Goal: Information Seeking & Learning: Learn about a topic

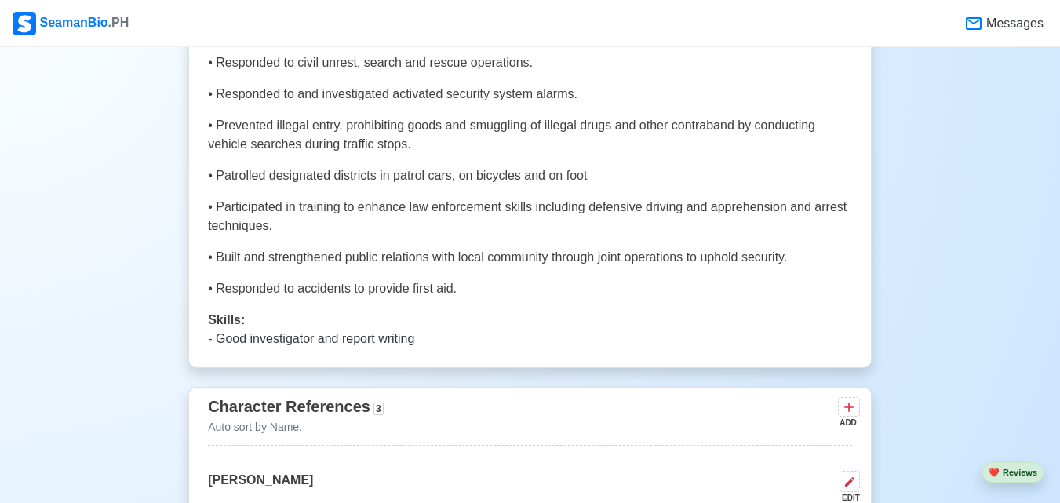
scroll to position [5071, 0]
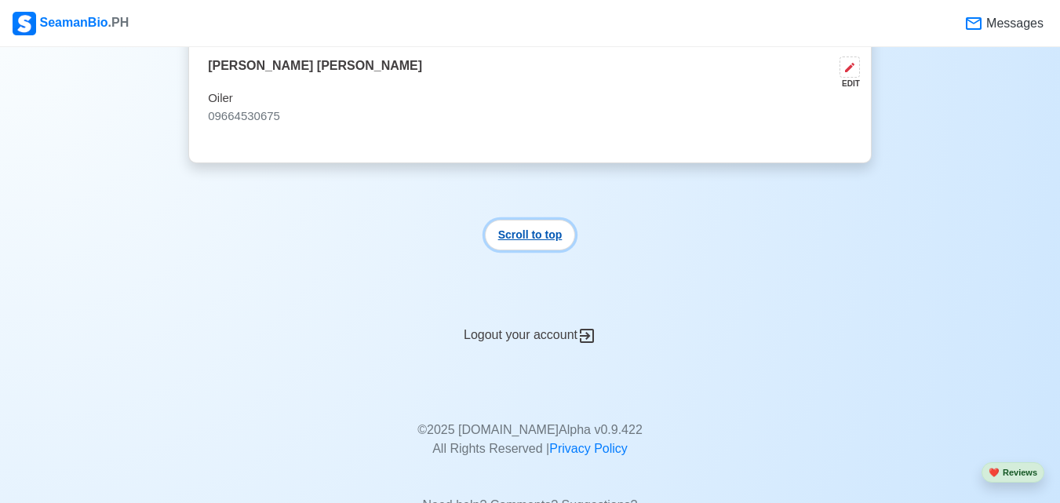
click at [530, 224] on button "Scroll to top" at bounding box center [530, 235] width 91 height 31
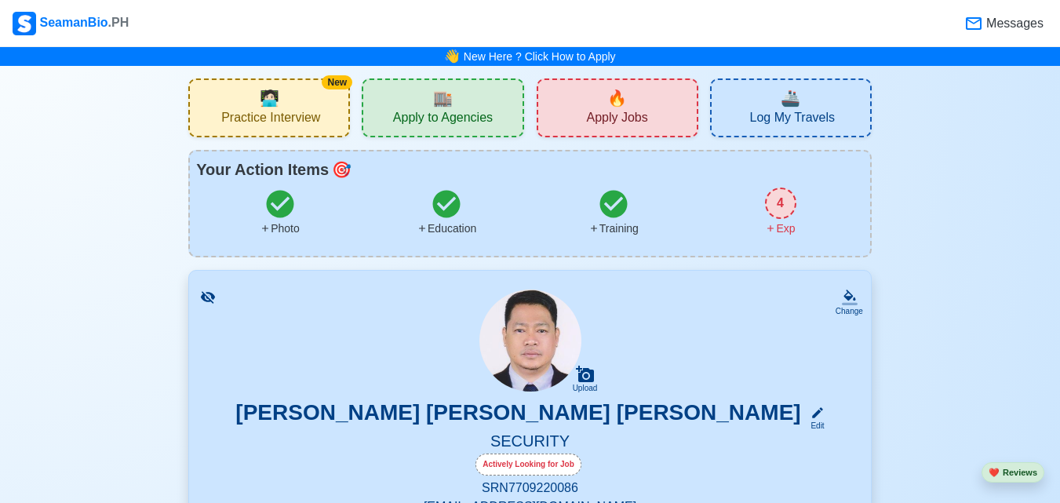
click at [455, 110] on span "Apply to Agencies" at bounding box center [443, 120] width 100 height 20
click at [607, 98] on div "🔥 Apply Jobs" at bounding box center [618, 107] width 162 height 59
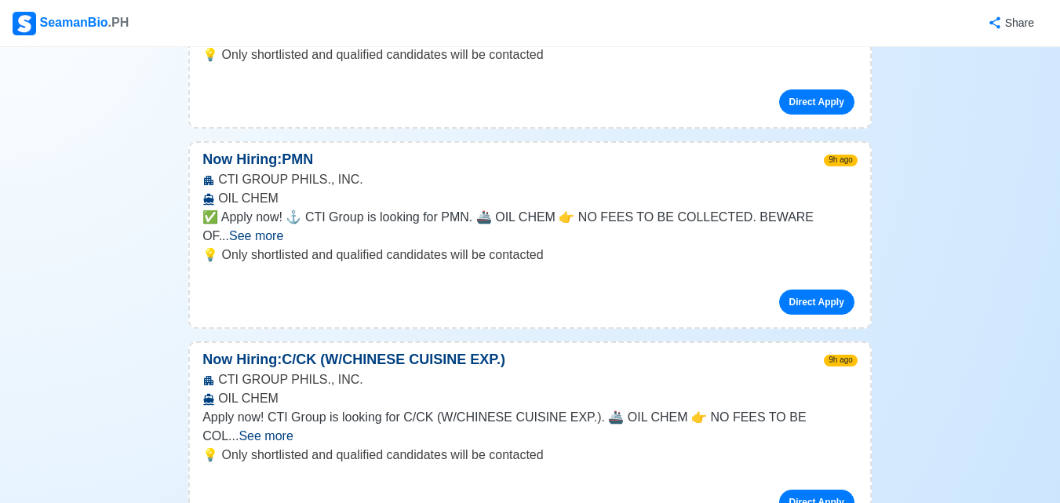
scroll to position [2103, 0]
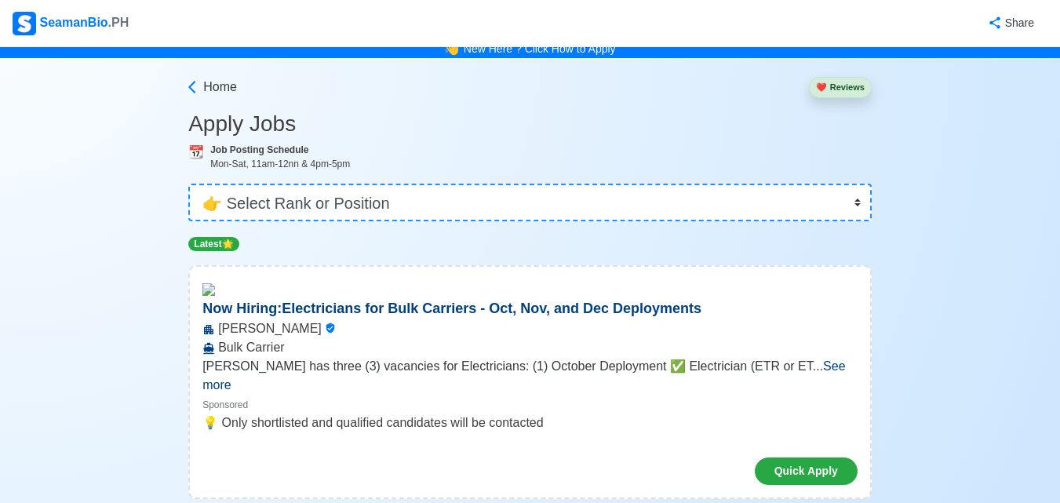
scroll to position [0, 0]
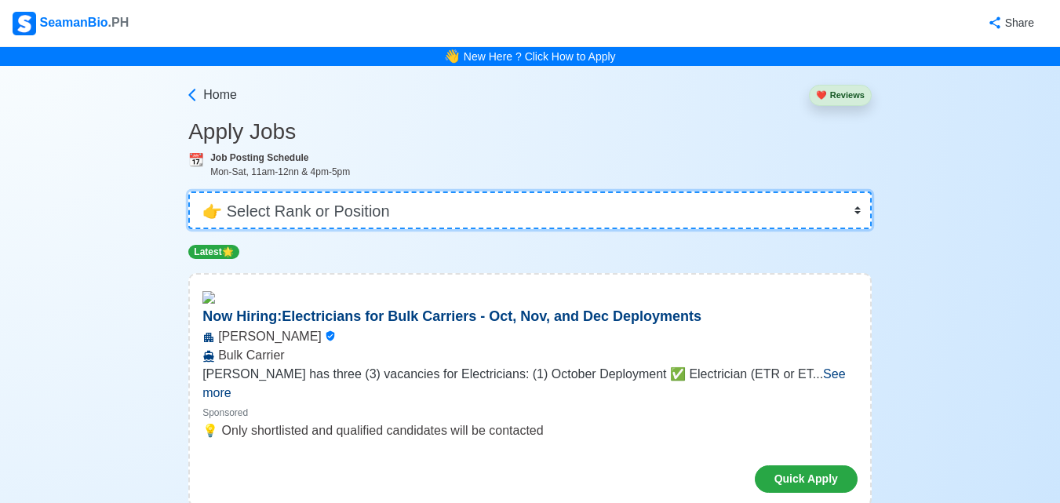
click at [858, 206] on select "👉 Select Rank or Position Master Chief Officer 2nd Officer 3rd Officer Junior O…" at bounding box center [529, 210] width 683 height 38
select select "Others"
click at [190, 191] on select "👉 Select Rank or Position Master Chief Officer 2nd Officer 3rd Officer Junior O…" at bounding box center [529, 210] width 683 height 38
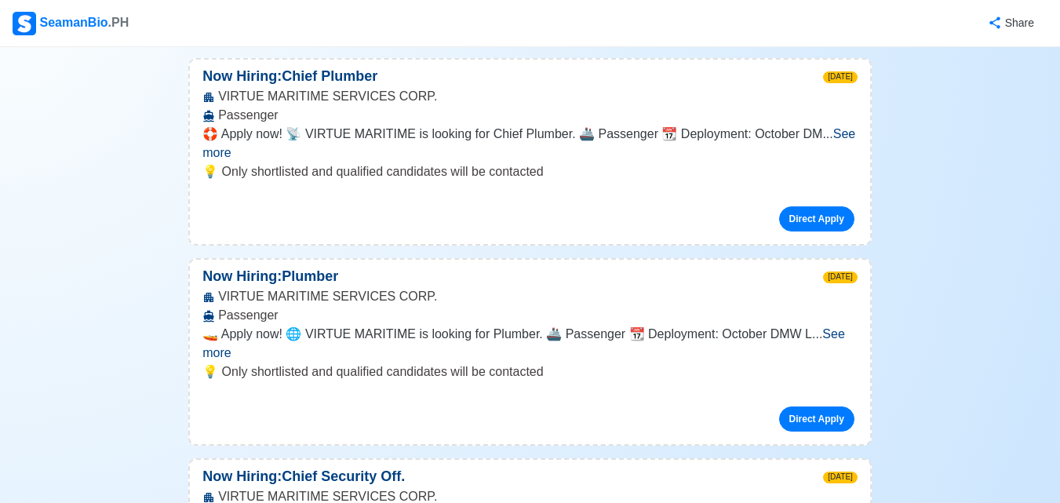
scroll to position [1464, 0]
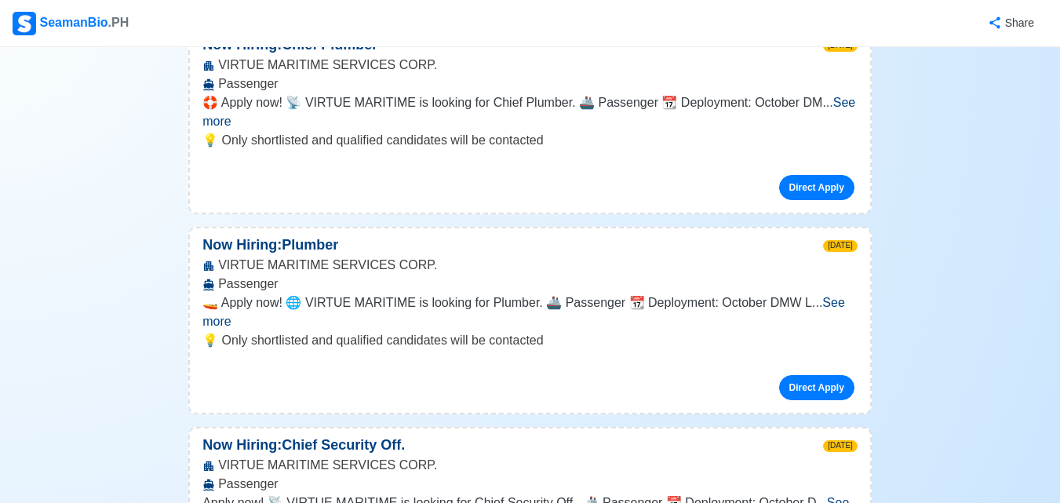
click at [820, 496] on span "See more" at bounding box center [525, 512] width 647 height 32
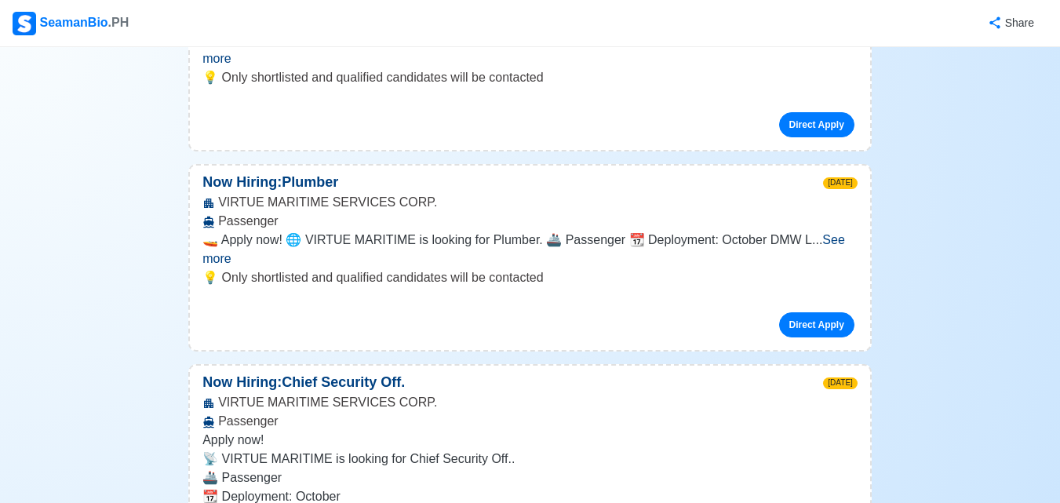
scroll to position [1694, 0]
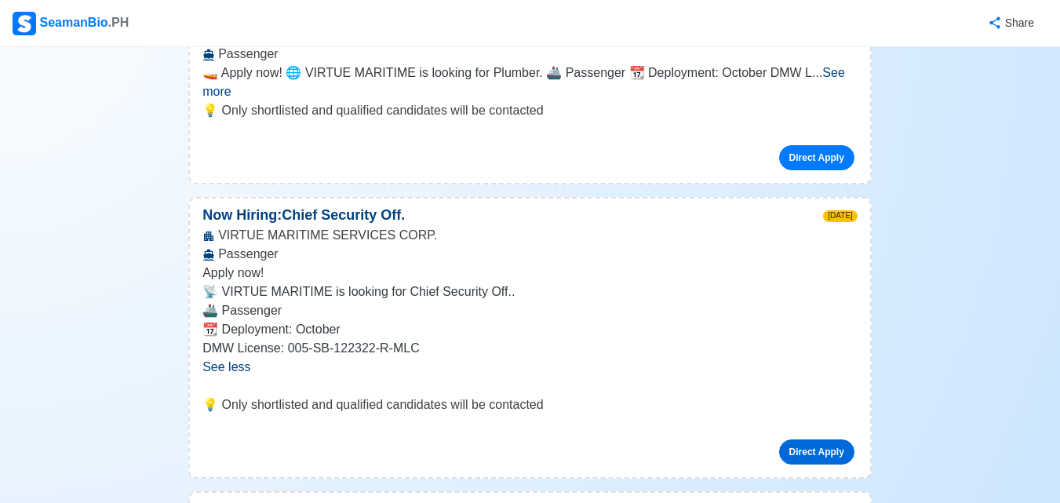
click at [815, 439] on link "Direct Apply" at bounding box center [816, 451] width 75 height 25
click at [793, 439] on link "Direct Apply" at bounding box center [816, 451] width 75 height 25
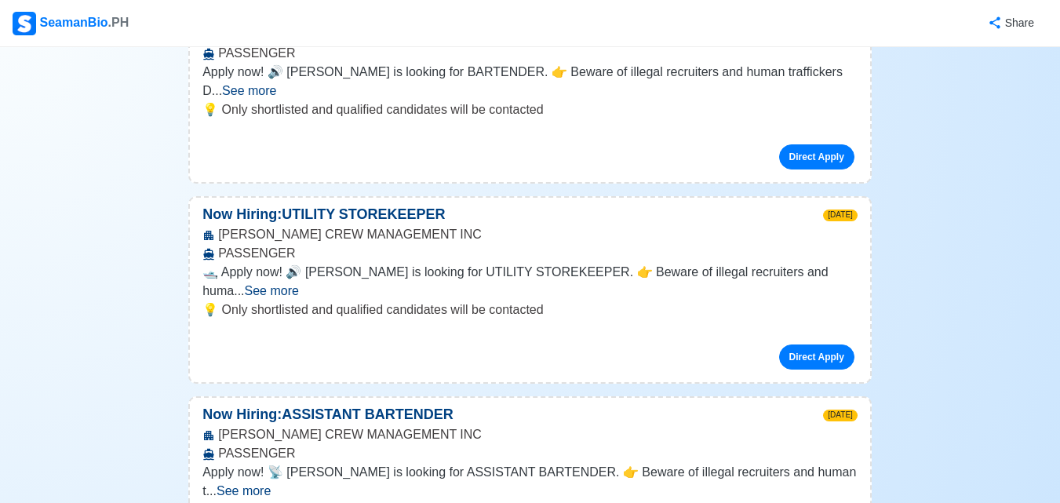
scroll to position [3000, 0]
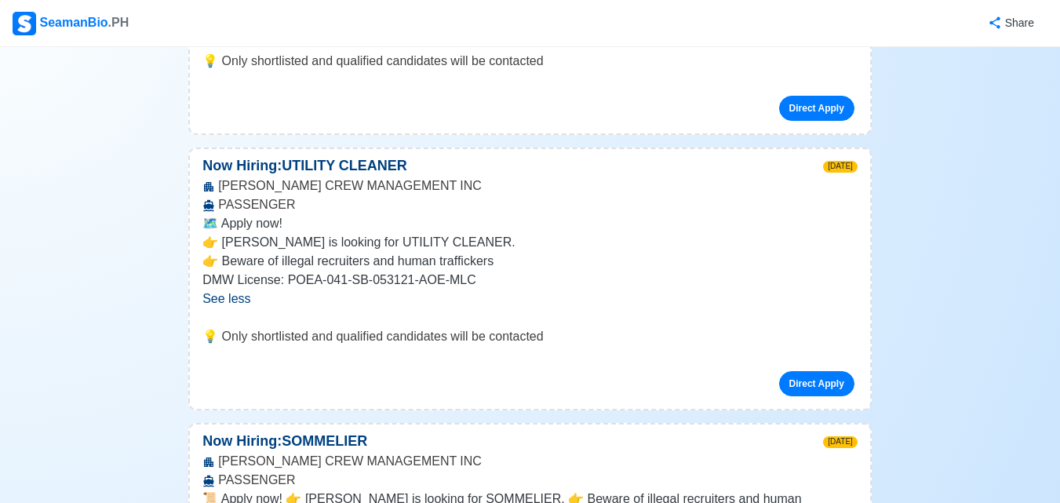
scroll to position [3104, 0]
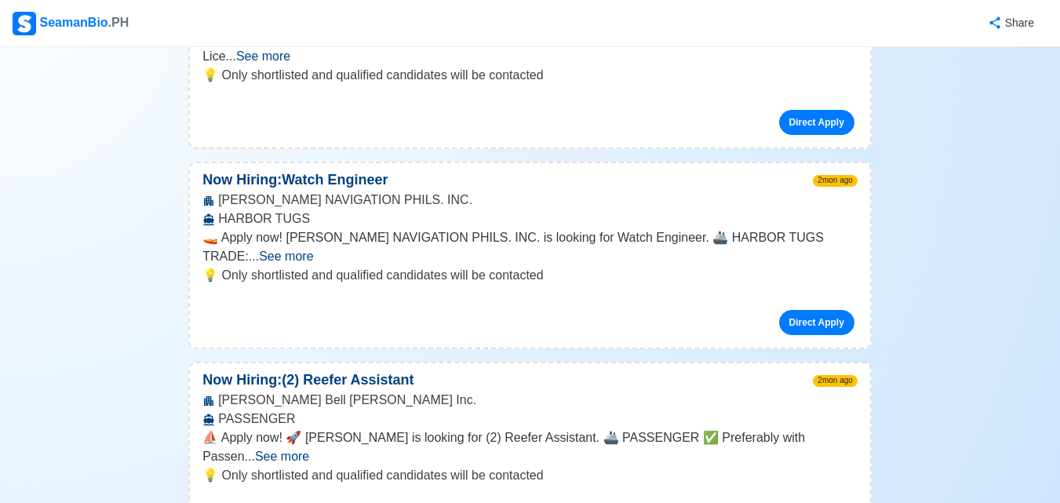
scroll to position [7849, 0]
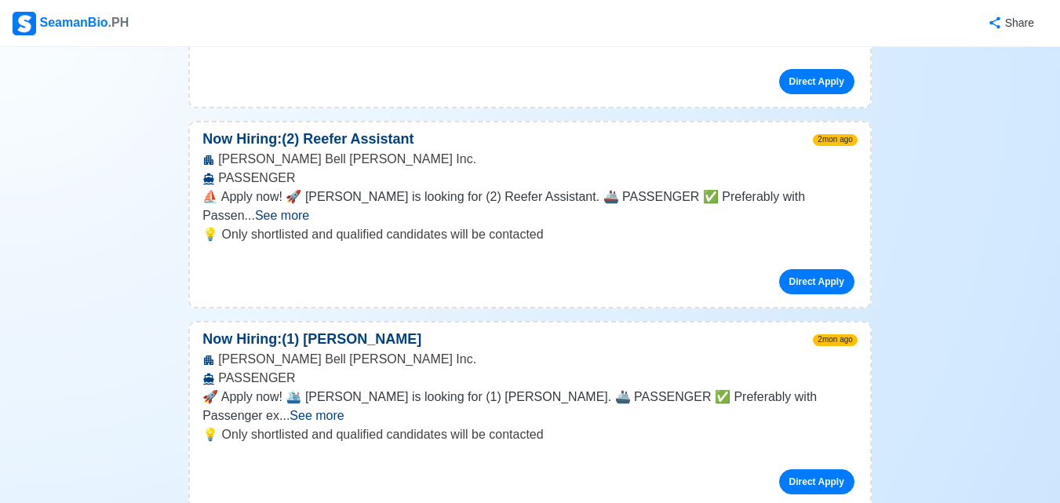
click at [86, 24] on div "SeamanBio .PH" at bounding box center [71, 24] width 116 height 24
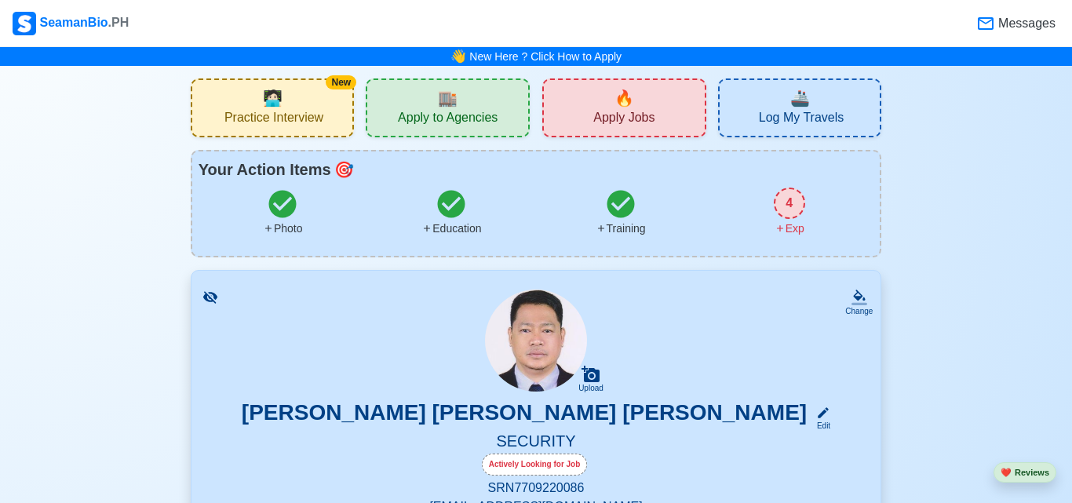
click at [306, 115] on span "Practice Interview" at bounding box center [273, 120] width 99 height 20
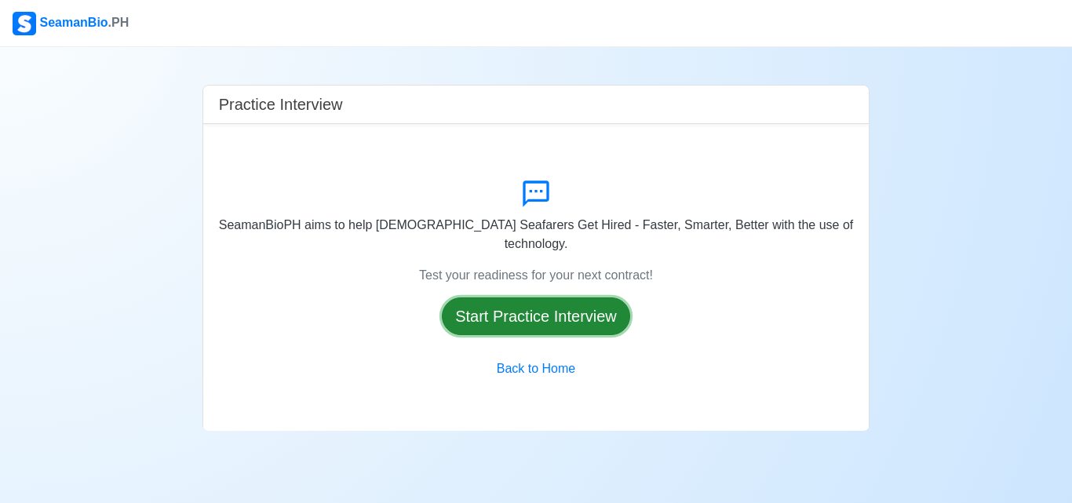
click at [530, 303] on button "Start Practice Interview" at bounding box center [536, 316] width 188 height 38
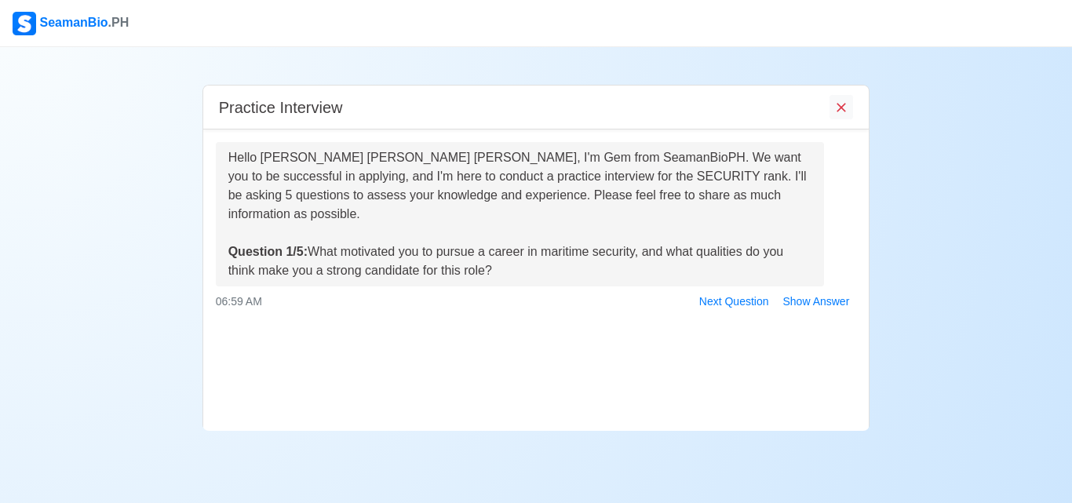
scroll to position [70, 0]
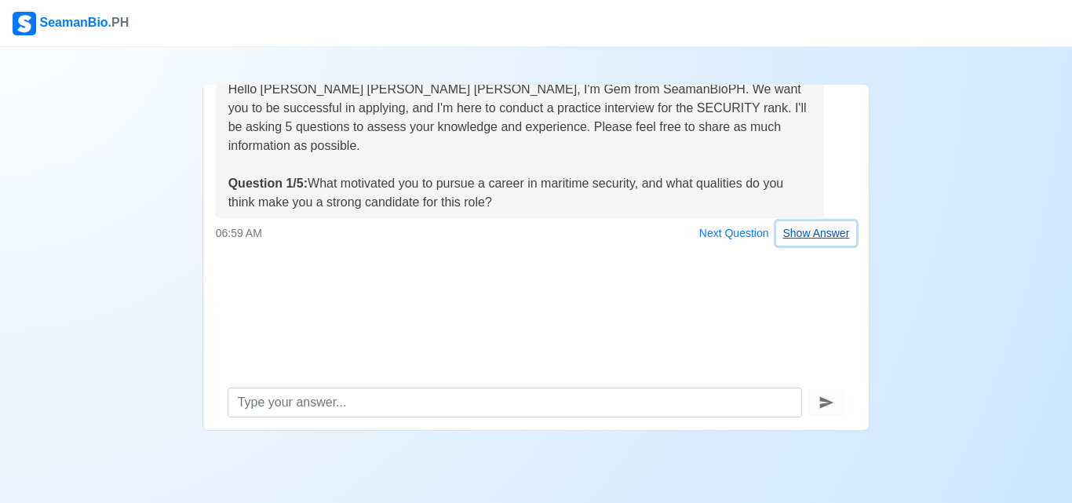
click at [808, 221] on button "Show Answer" at bounding box center [816, 233] width 81 height 24
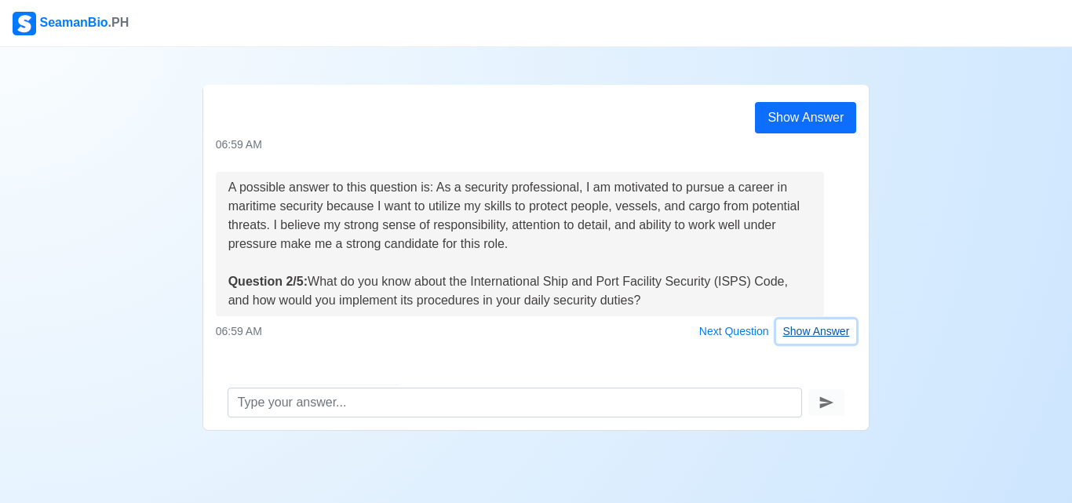
click at [795, 319] on button "Show Answer" at bounding box center [816, 331] width 81 height 24
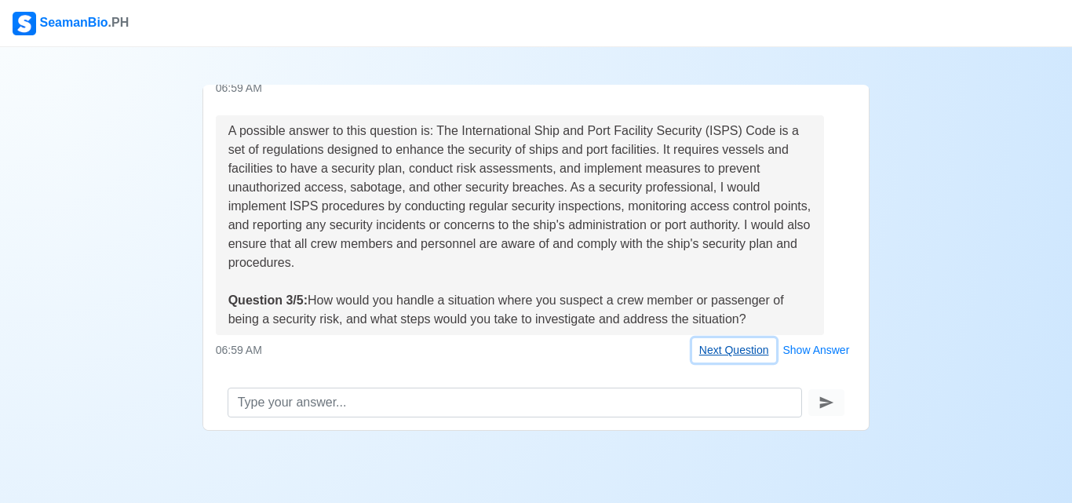
click at [739, 338] on button "Next Question" at bounding box center [734, 350] width 84 height 24
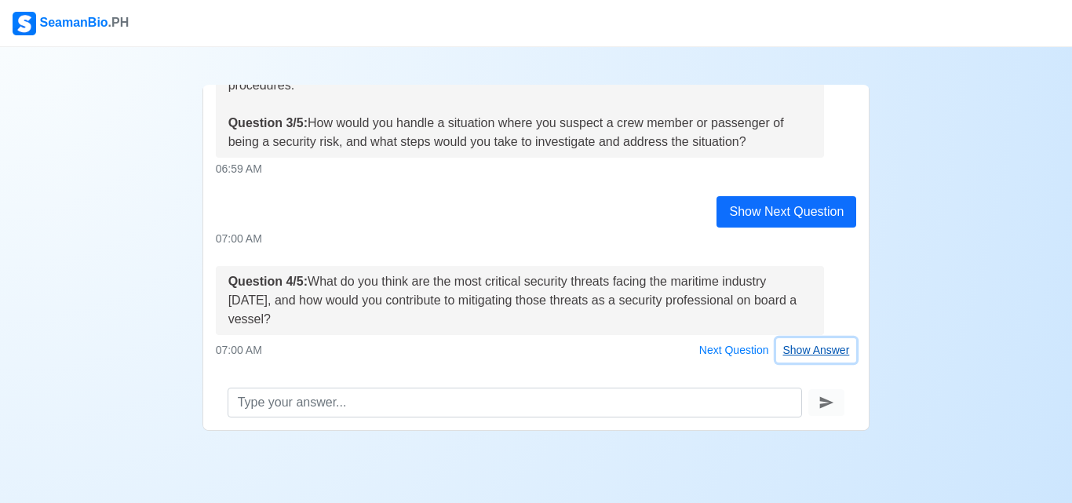
click at [811, 338] on button "Show Answer" at bounding box center [816, 350] width 81 height 24
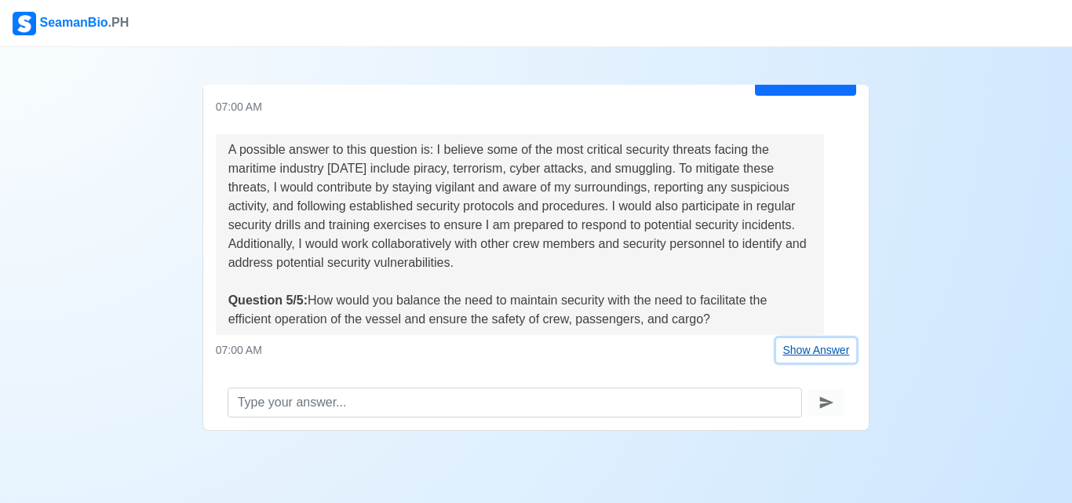
click at [813, 338] on button "Show Answer" at bounding box center [816, 350] width 81 height 24
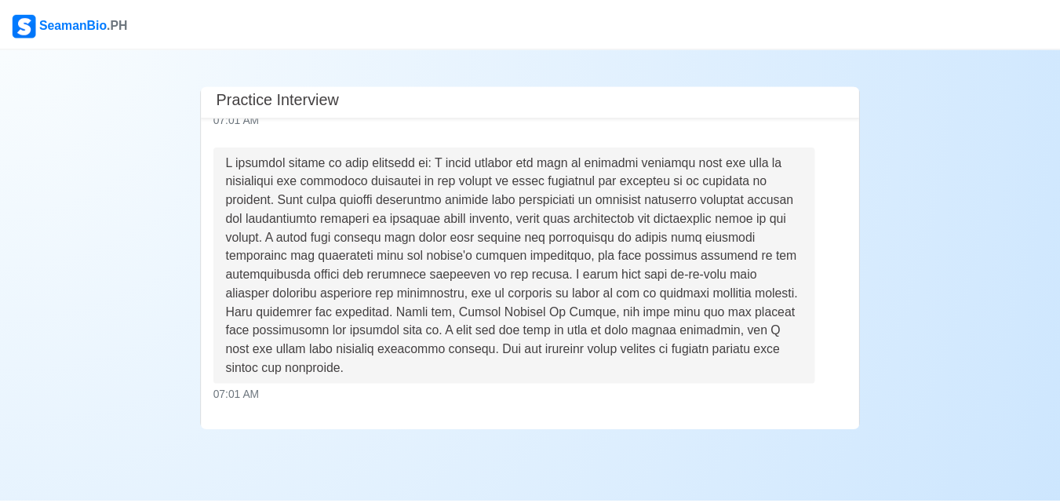
scroll to position [1272, 0]
